Goal: Check status: Check status

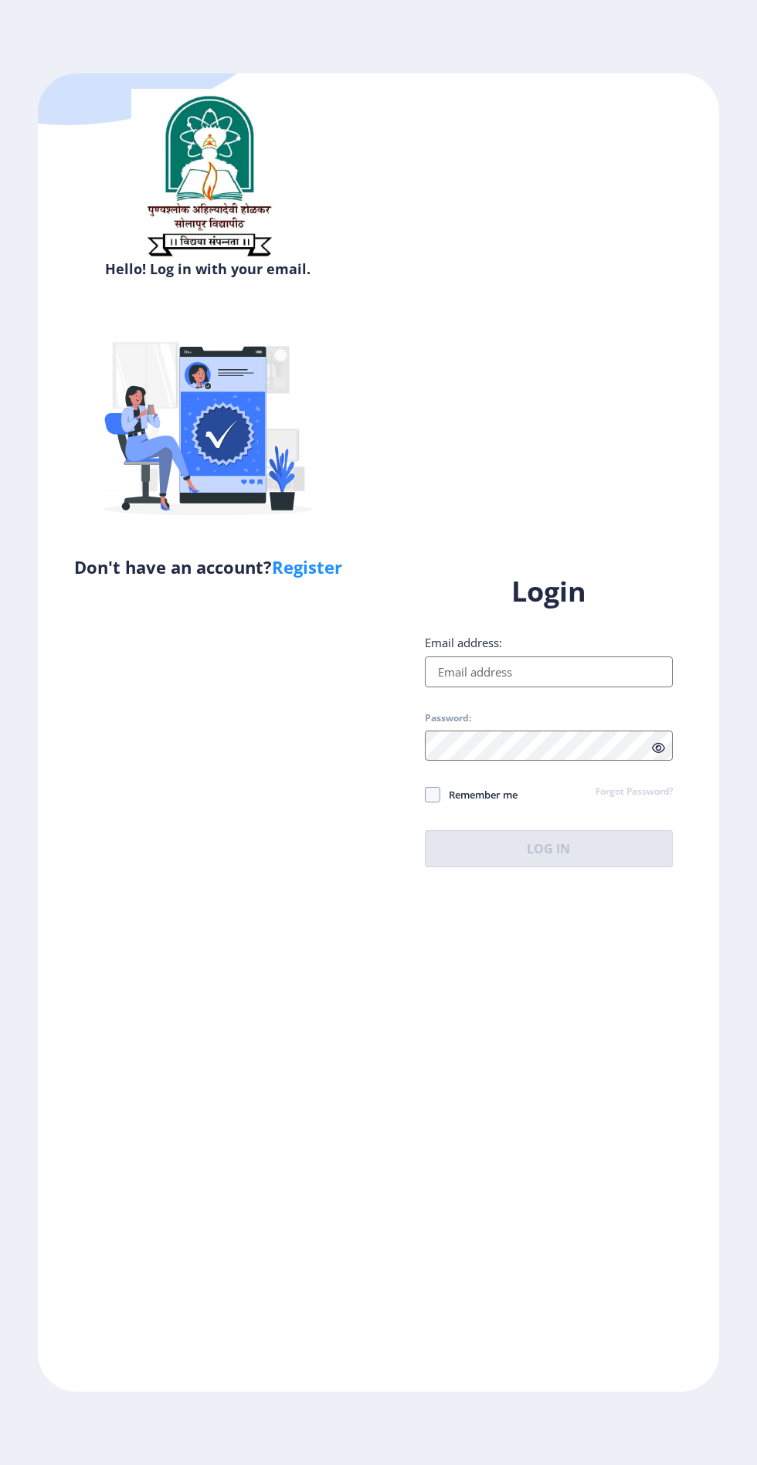
click at [613, 687] on input "Email address:" at bounding box center [549, 671] width 248 height 31
type input "[EMAIL_ADDRESS][DOMAIN_NAME]"
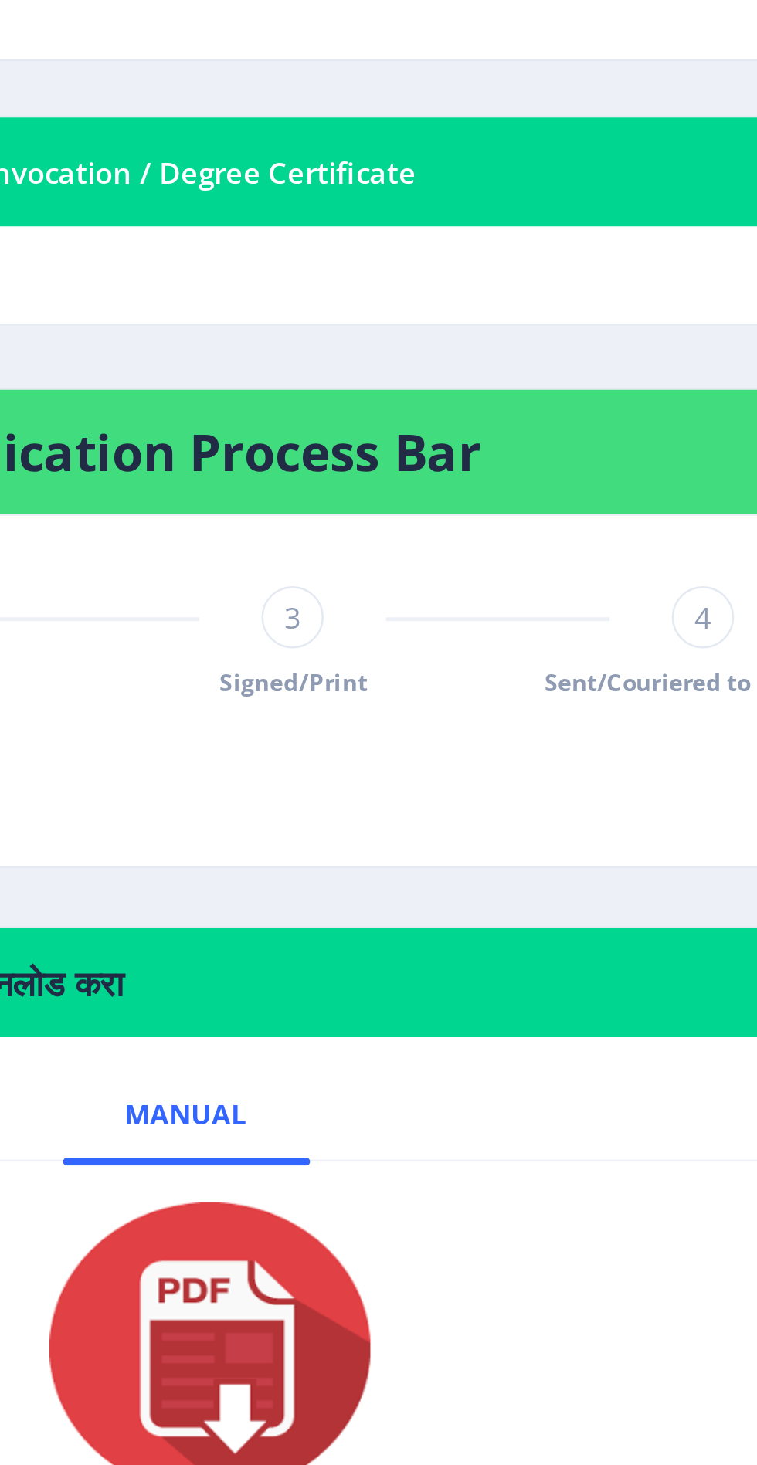
click at [399, 588] on div "1 Applied Verified 3 Signed/Print 4 Sent/Couriered to recipient" at bounding box center [361, 579] width 537 height 45
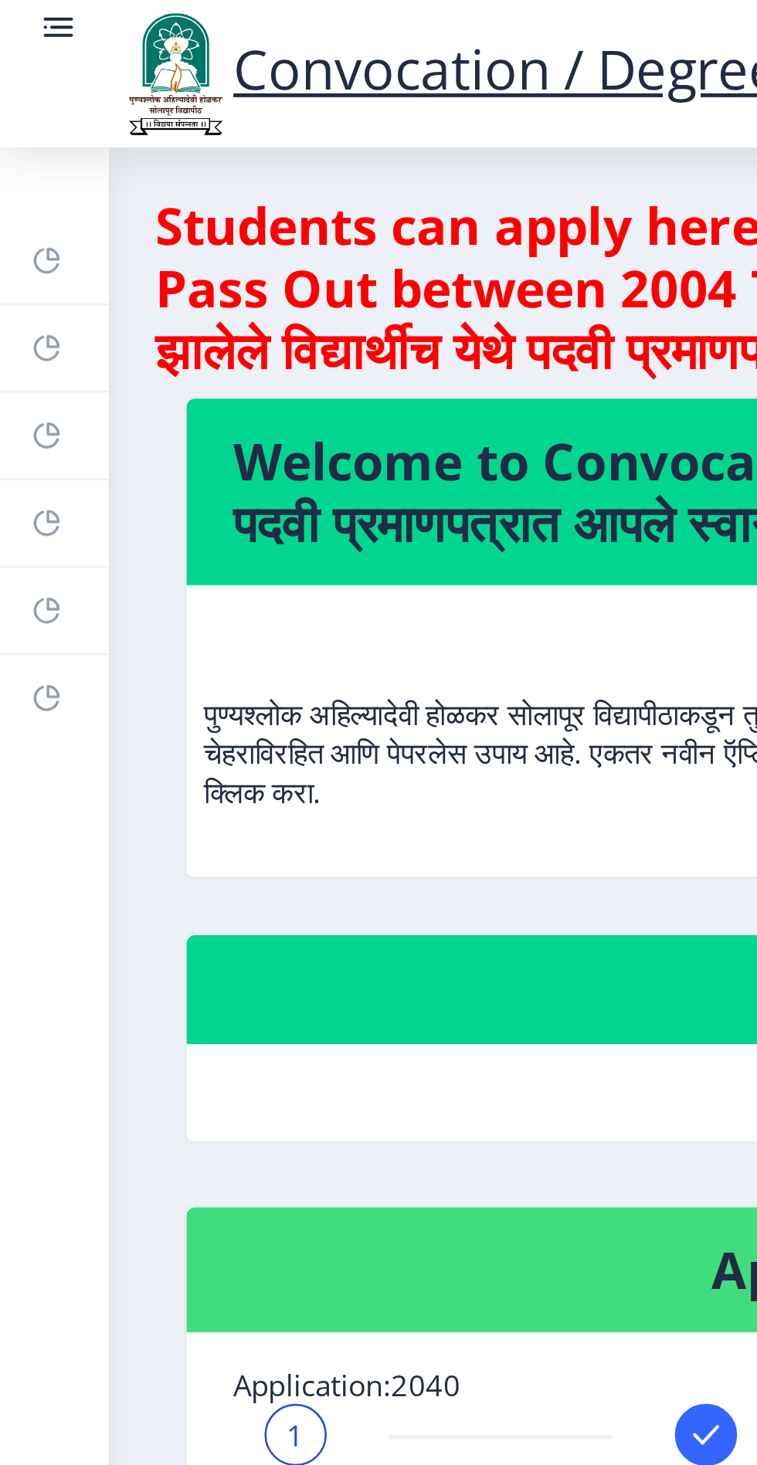
click at [12, 211] on rect at bounding box center [18, 208] width 12 height 12
